Goal: Information Seeking & Learning: Learn about a topic

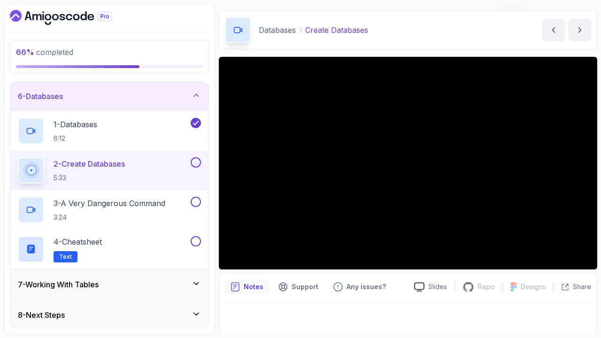
scroll to position [45, 0]
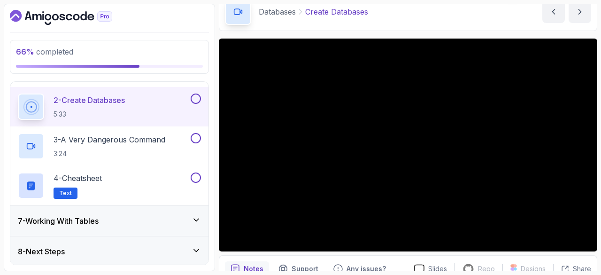
click at [199, 94] on button at bounding box center [196, 98] width 10 height 10
click at [104, 142] on p "3 - A Very Dangerous Command" at bounding box center [110, 139] width 112 height 11
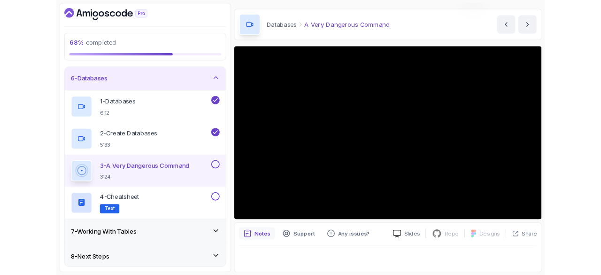
scroll to position [45, 0]
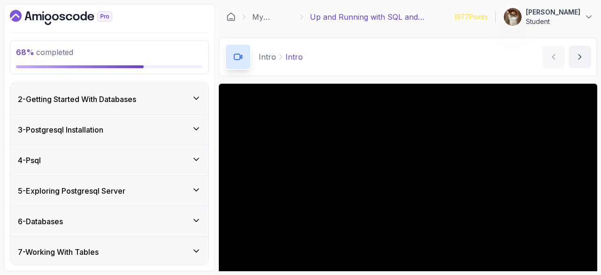
click at [146, 215] on div "6 - Databases" at bounding box center [109, 220] width 183 height 11
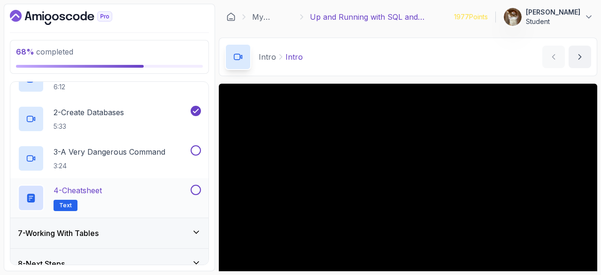
scroll to position [206, 0]
click at [99, 156] on h2 "3 - A Very Dangerous Command 3:24" at bounding box center [110, 157] width 112 height 24
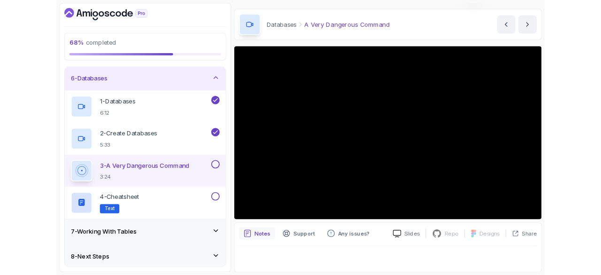
scroll to position [50, 0]
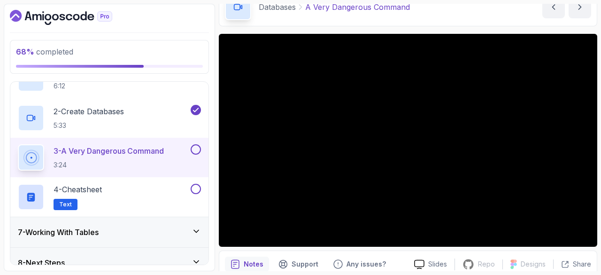
click at [195, 149] on button at bounding box center [196, 149] width 10 height 10
click at [110, 185] on div "4 - Cheatsheet Text" at bounding box center [103, 197] width 171 height 26
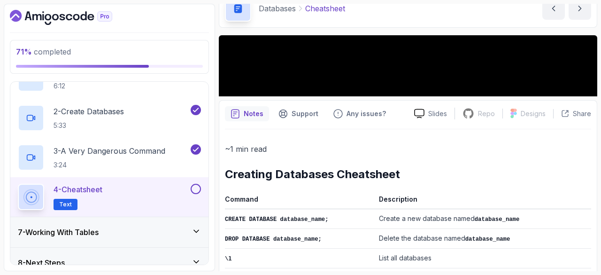
scroll to position [35, 0]
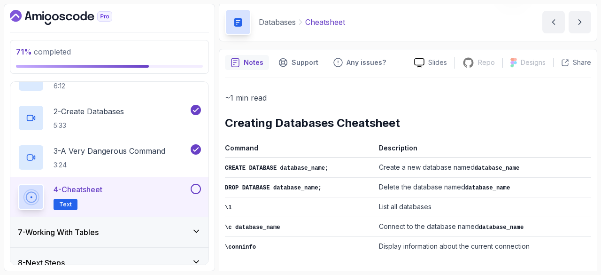
click at [201, 188] on div "4 - Cheatsheet Text" at bounding box center [109, 196] width 198 height 39
click at [197, 187] on button at bounding box center [196, 189] width 10 height 10
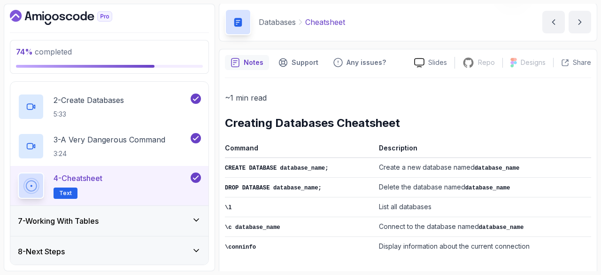
click at [179, 220] on div "7 - Working With Tables" at bounding box center [109, 220] width 183 height 11
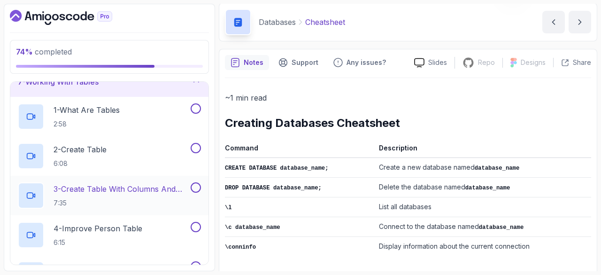
scroll to position [189, 0]
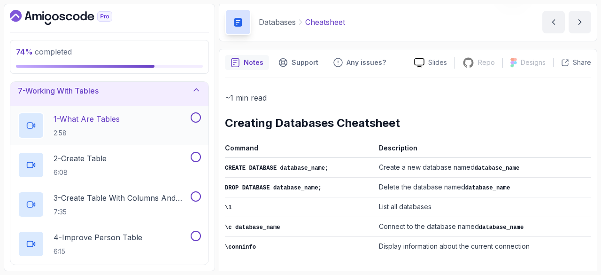
click at [96, 128] on p "2:58" at bounding box center [87, 132] width 66 height 9
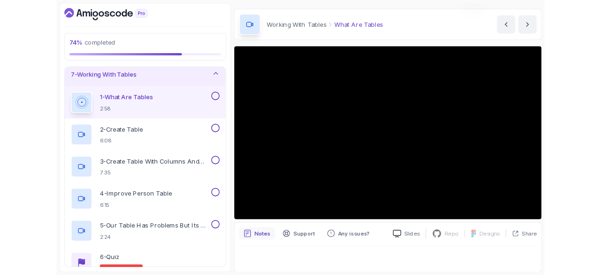
scroll to position [90, 0]
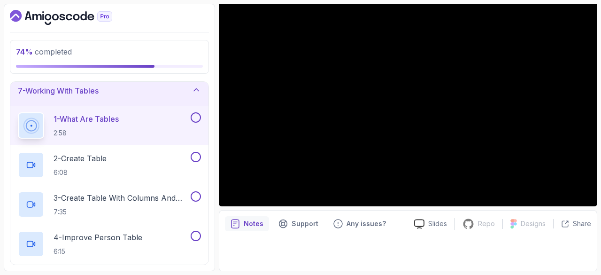
click at [199, 119] on button at bounding box center [196, 117] width 10 height 10
click at [127, 161] on div "2 - Create Table 6:08" at bounding box center [103, 165] width 171 height 26
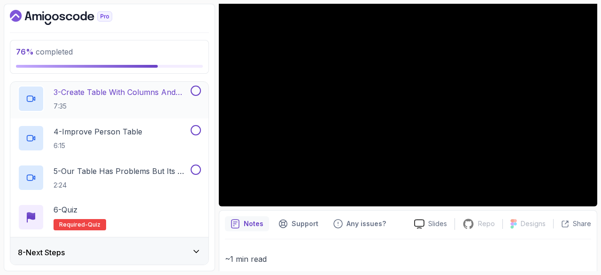
scroll to position [294, 0]
click at [118, 100] on h2 "3 - Create Table With Columns And Datatypes 7:35" at bounding box center [121, 99] width 135 height 24
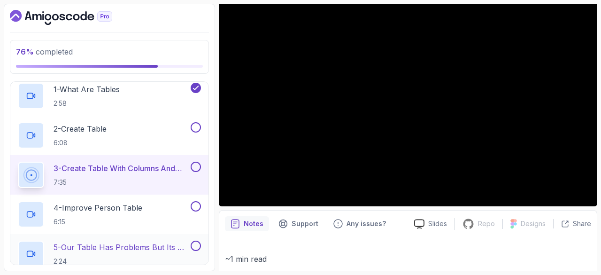
scroll to position [217, 0]
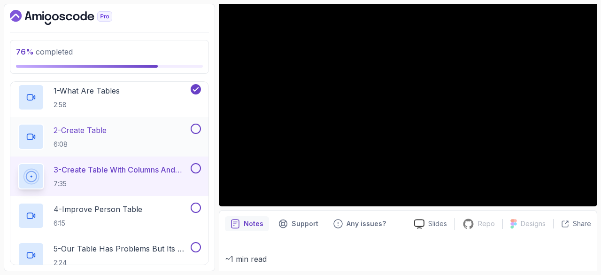
click at [98, 127] on p "2 - Create Table" at bounding box center [80, 129] width 53 height 11
